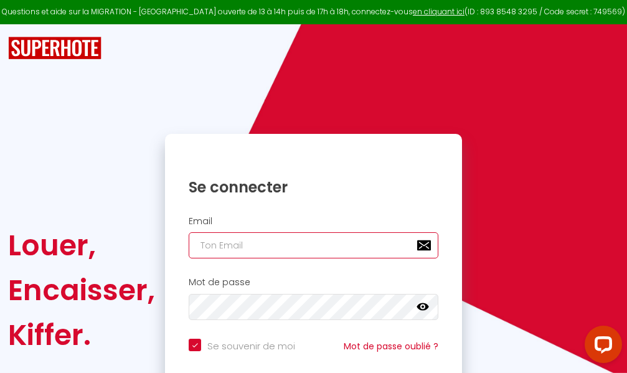
click at [337, 244] on input "email" at bounding box center [314, 245] width 250 height 26
type input "m"
checkbox input "true"
type input "ma"
checkbox input "true"
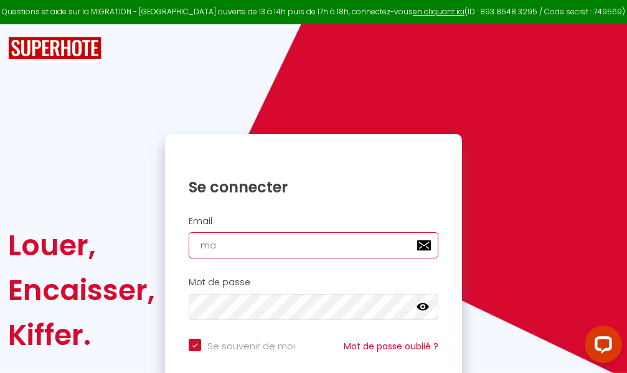
type input "mar"
checkbox input "true"
type input "marc"
checkbox input "true"
type input "marcd"
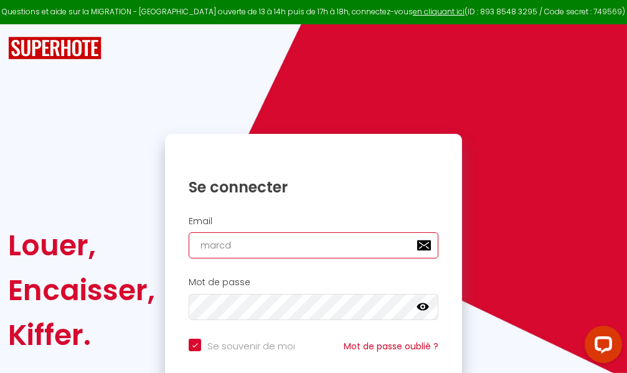
checkbox input "true"
type input "marcdp"
checkbox input "true"
type input "marcdpo"
checkbox input "true"
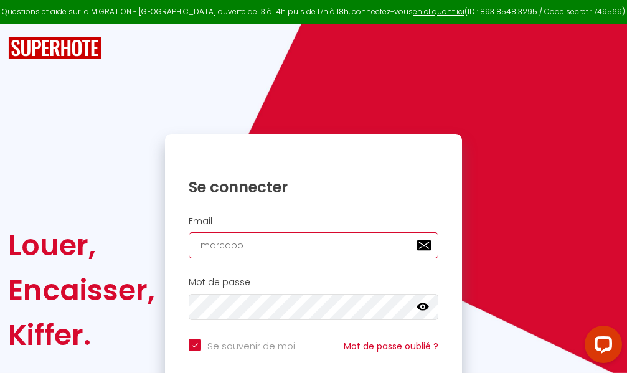
type input "marcdpoz"
checkbox input "true"
type input "marcdpoz."
checkbox input "true"
type input "marcdpoz.l"
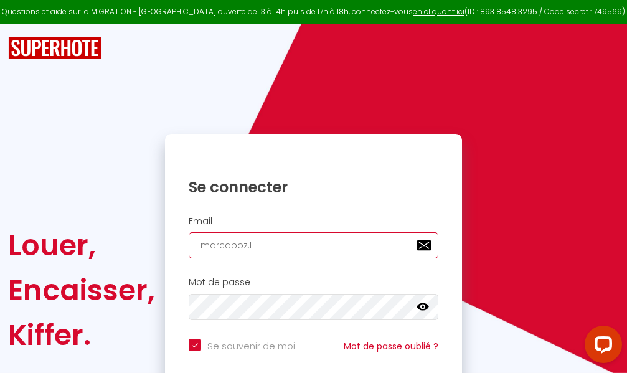
checkbox input "true"
type input "marcdpoz.lo"
checkbox input "true"
type input "marcdpoz.loc"
checkbox input "true"
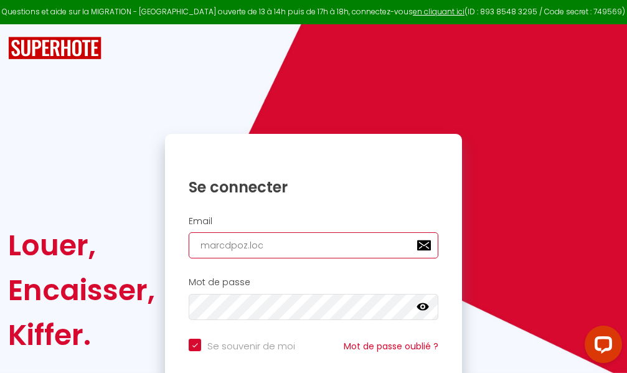
type input "marcdpoz.loca"
checkbox input "true"
type input "marcdpoz.locat"
checkbox input "true"
type input "marcdpoz.locati"
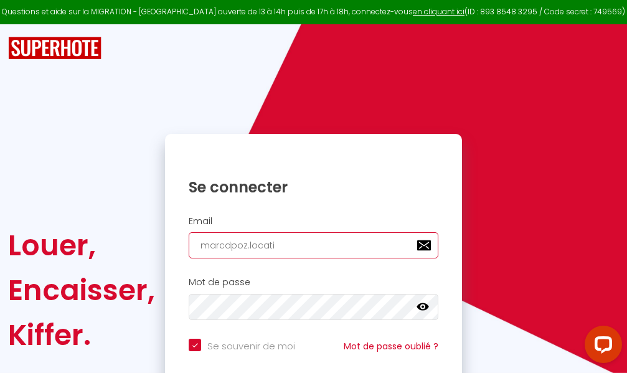
checkbox input "true"
type input "marcdpoz.locatio"
checkbox input "true"
type input "marcdpoz.location"
checkbox input "true"
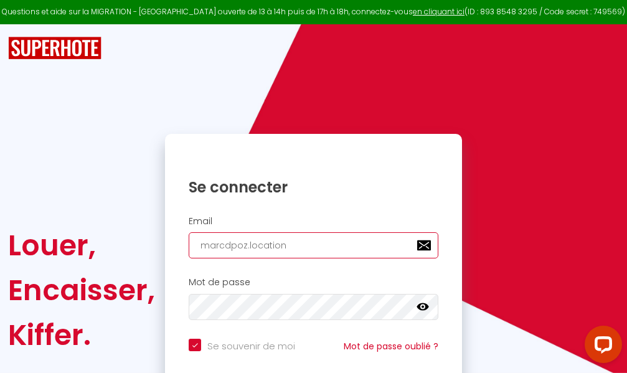
type input "marcdpoz.location@"
checkbox input "true"
type input "marcdpoz.location@g"
checkbox input "true"
type input "marcdpoz.location@gm"
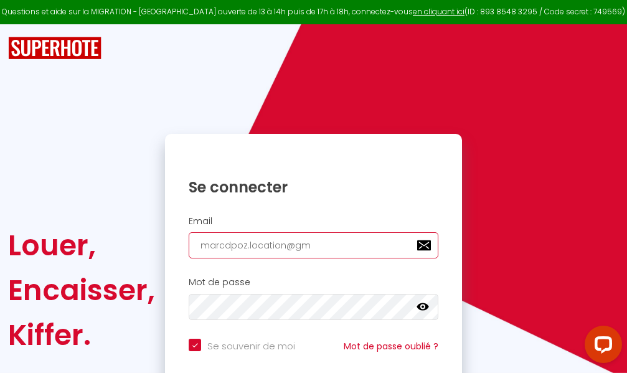
checkbox input "true"
type input "marcdpoz.location@gma"
checkbox input "true"
type input "marcdpoz.location@gmai"
checkbox input "true"
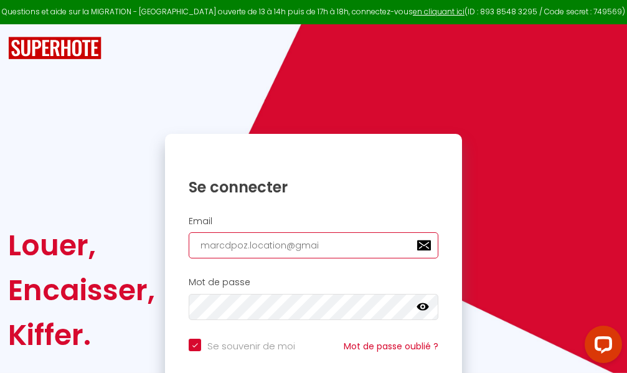
type input "[EMAIL_ADDRESS]"
checkbox input "true"
type input "[EMAIL_ADDRESS]."
checkbox input "true"
type input "marcdpoz.location@gmail.c"
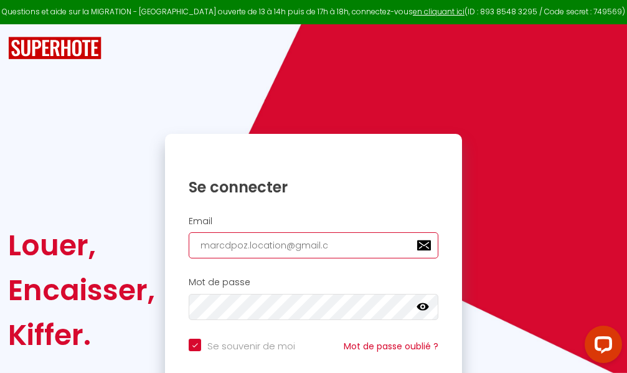
checkbox input "true"
type input "[EMAIL_ADDRESS][DOMAIN_NAME]"
checkbox input "true"
type input "[EMAIL_ADDRESS][DOMAIN_NAME]"
checkbox input "true"
